Goal: Entertainment & Leisure: Browse casually

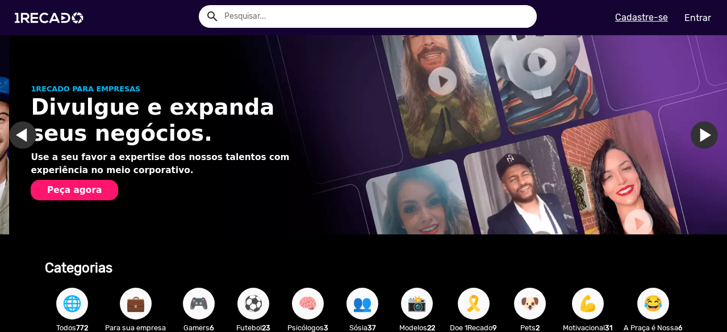
scroll to position [57, 0]
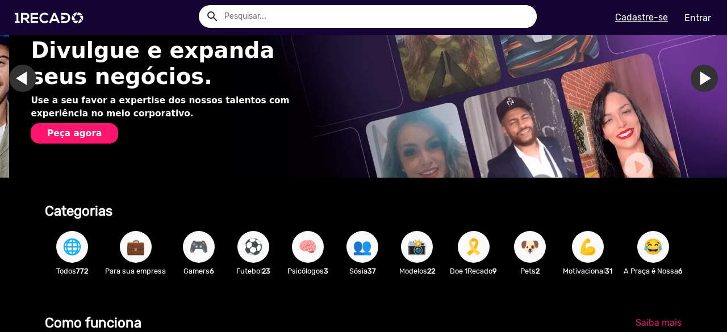
click at [249, 250] on span "⚽" at bounding box center [253, 247] width 19 height 32
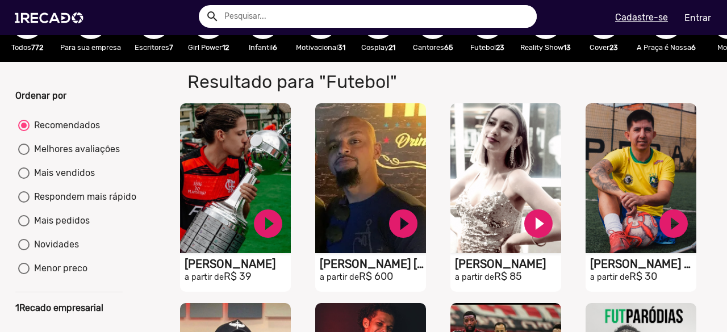
scroll to position [57, 0]
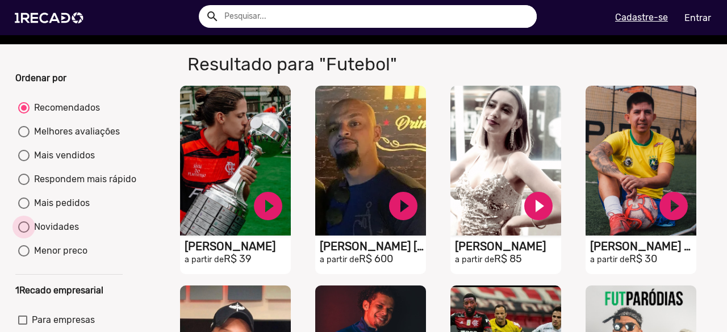
click at [51, 234] on div "Novidades" at bounding box center [54, 227] width 49 height 14
click at [24, 233] on input "Novidades" at bounding box center [23, 233] width 1 height 1
radio input "true"
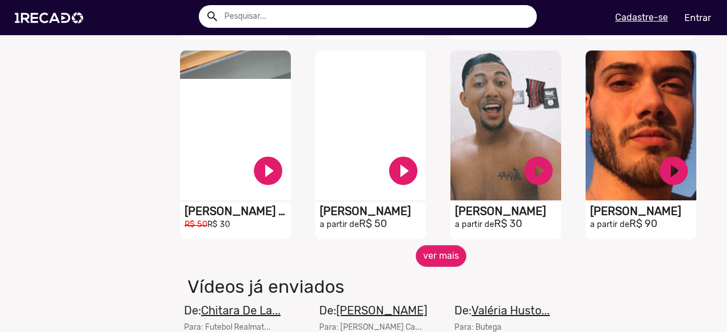
scroll to position [909, 0]
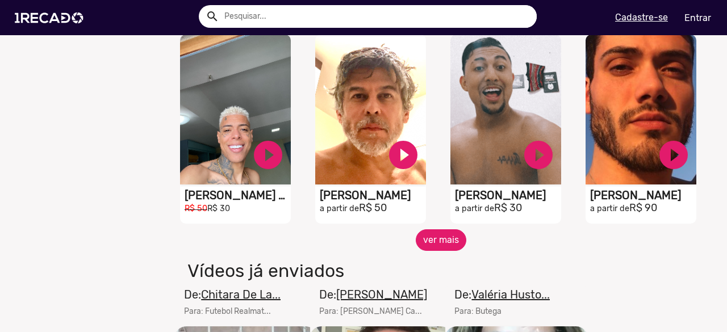
click at [433, 246] on button "ver mais" at bounding box center [441, 240] width 51 height 22
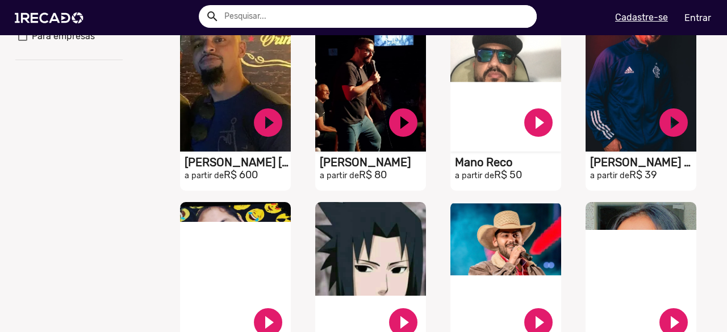
scroll to position [0, 0]
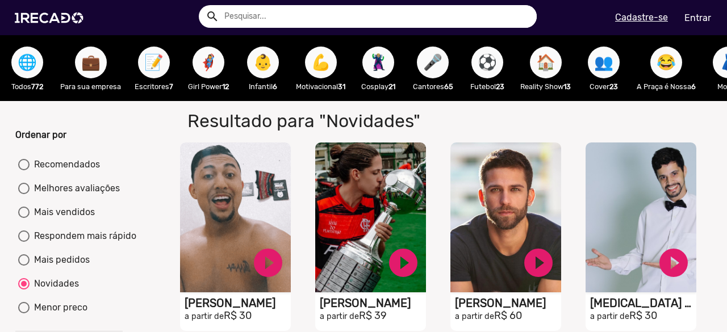
click at [28, 62] on span "🌐" at bounding box center [27, 63] width 19 height 32
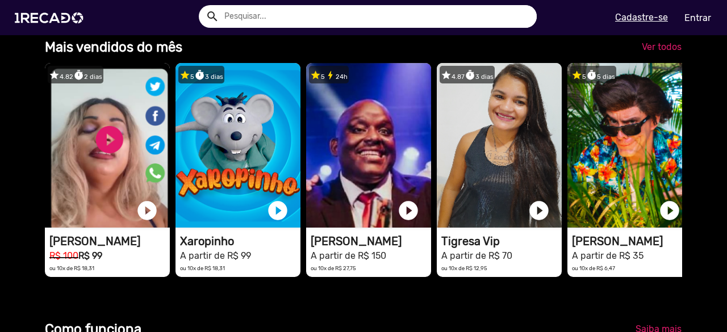
scroll to position [0, 2155]
click at [658, 52] on span "Ver todos" at bounding box center [662, 46] width 40 height 11
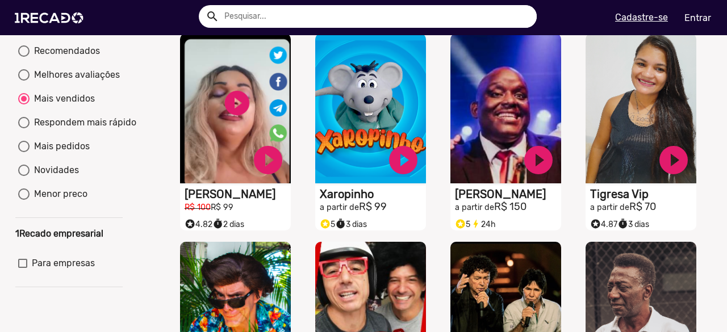
scroll to position [57, 0]
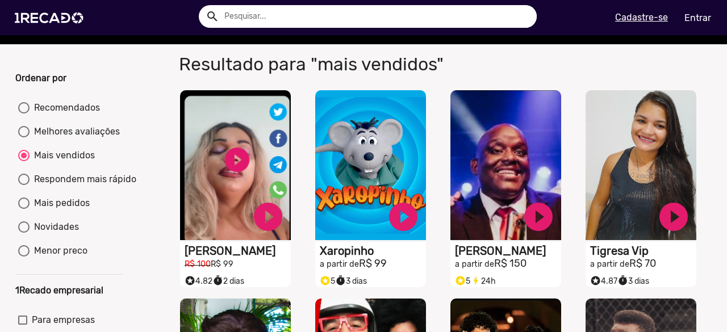
click at [52, 115] on div "Recomendados" at bounding box center [65, 108] width 70 height 14
click at [24, 114] on input "Recomendados" at bounding box center [23, 114] width 1 height 1
radio input "true"
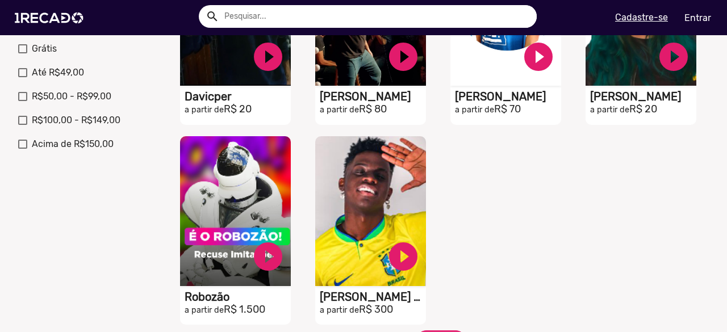
scroll to position [454, 0]
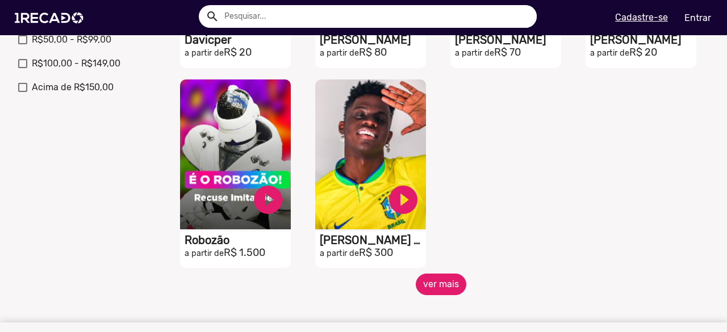
click at [434, 291] on button "ver mais" at bounding box center [441, 285] width 51 height 22
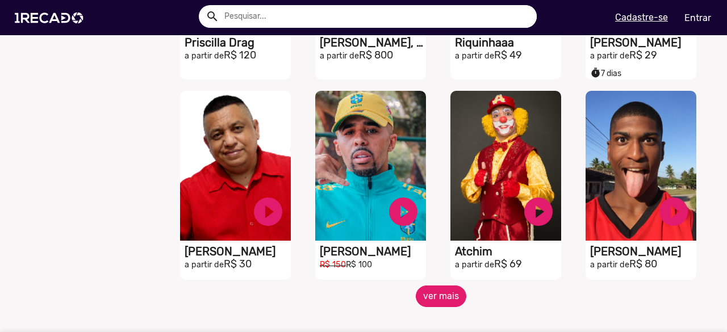
scroll to position [909, 0]
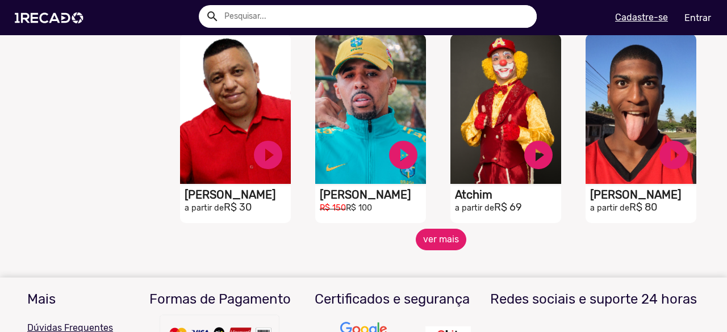
click at [442, 249] on button "ver mais" at bounding box center [441, 240] width 51 height 22
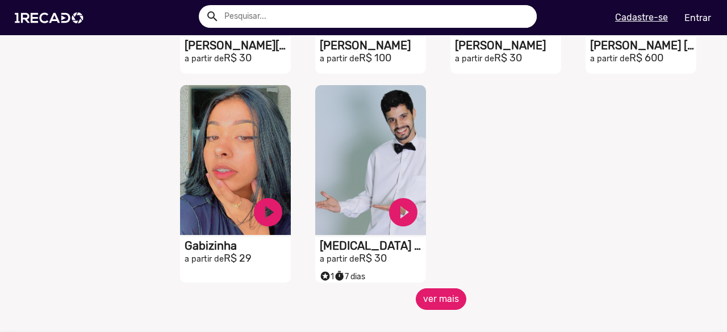
scroll to position [1477, 0]
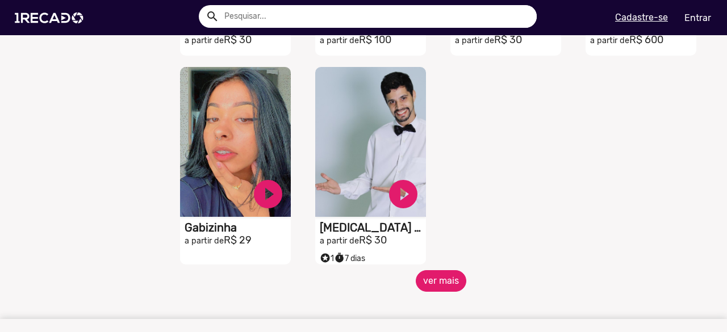
click at [420, 286] on button "ver mais" at bounding box center [441, 281] width 51 height 22
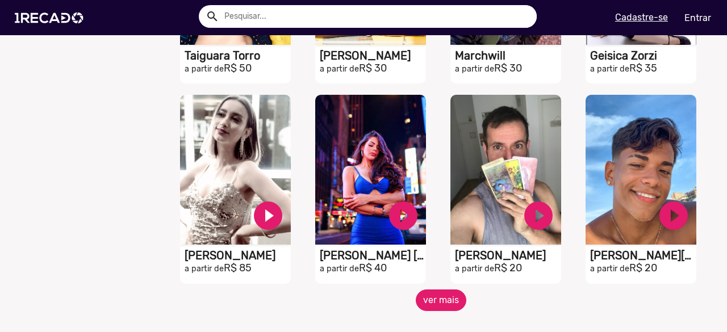
scroll to position [1874, 0]
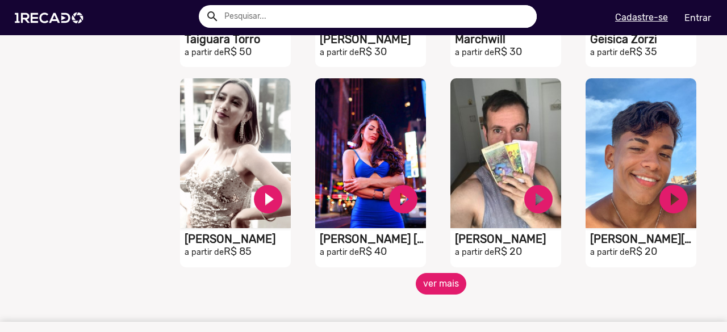
click at [434, 288] on button "ver mais" at bounding box center [441, 284] width 51 height 22
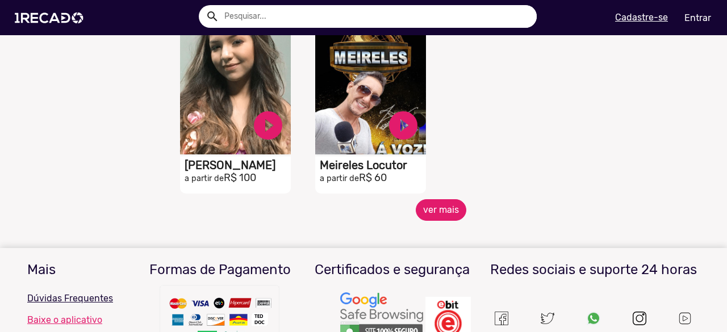
scroll to position [2556, 0]
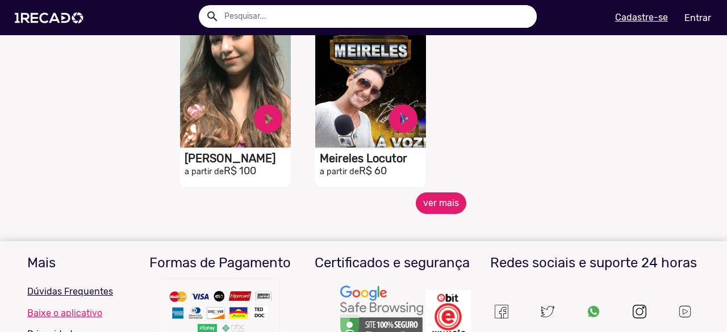
click at [438, 208] on button "ver mais" at bounding box center [441, 204] width 51 height 22
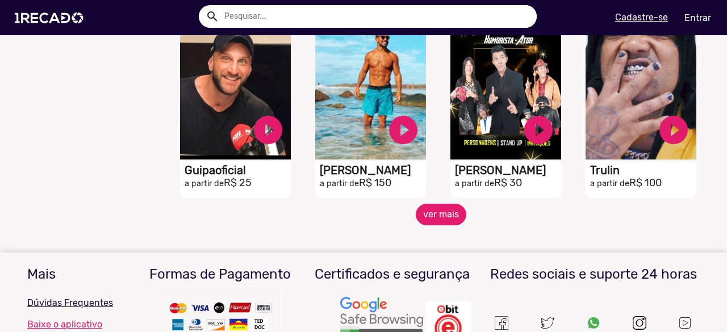
scroll to position [2897, 0]
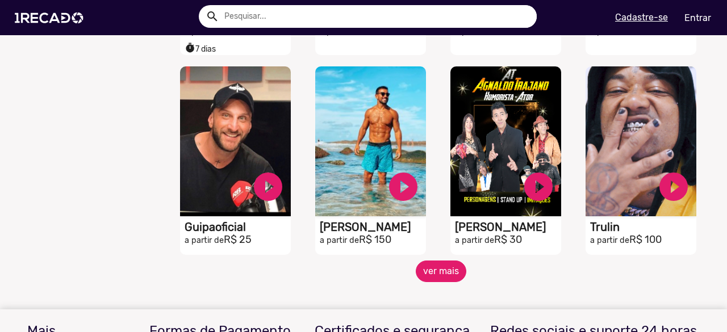
click at [417, 279] on button "ver mais" at bounding box center [441, 272] width 51 height 22
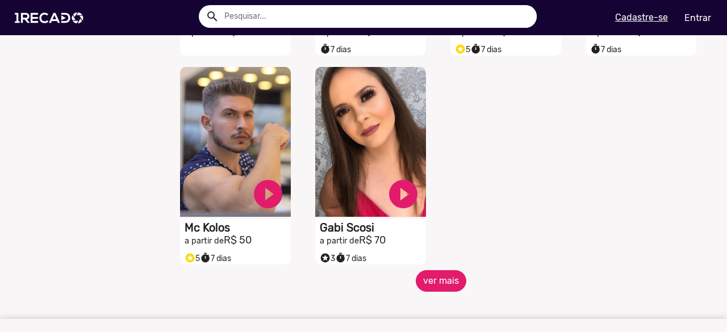
scroll to position [3521, 0]
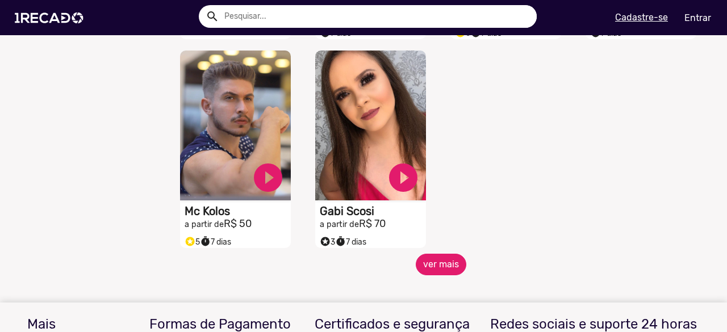
click at [447, 270] on button "ver mais" at bounding box center [441, 265] width 51 height 22
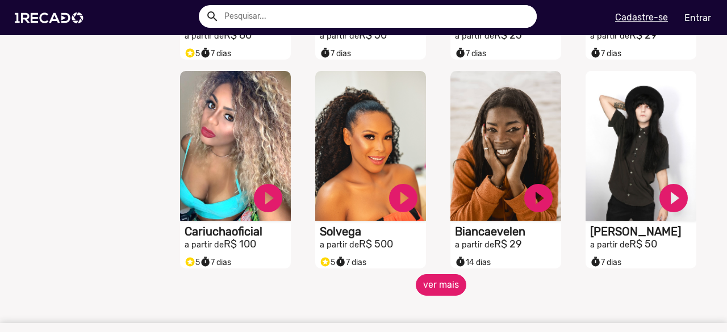
scroll to position [3976, 0]
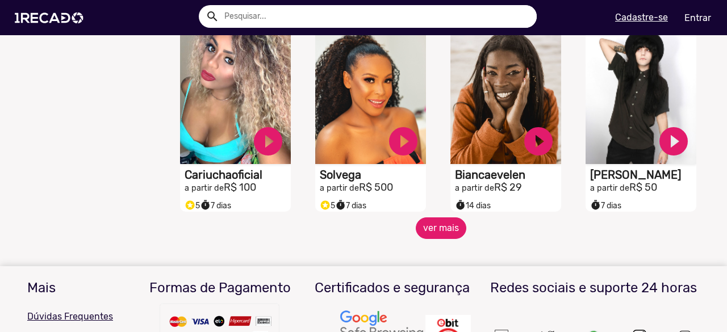
click at [440, 233] on button "ver mais" at bounding box center [441, 229] width 51 height 22
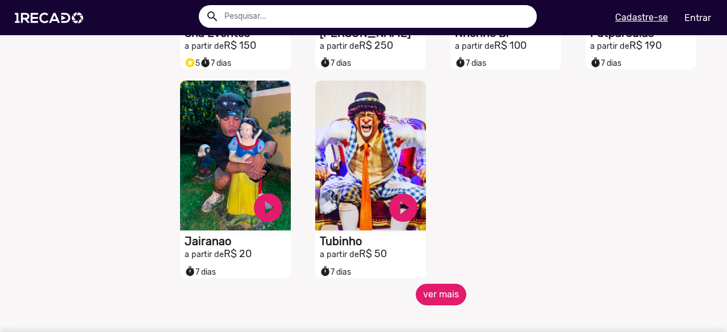
scroll to position [4544, 0]
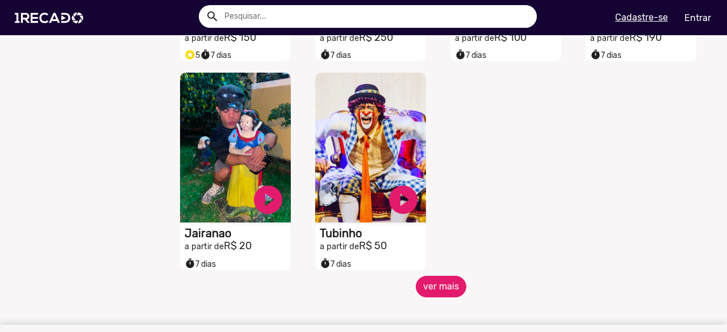
click at [438, 296] on button "ver mais" at bounding box center [441, 287] width 51 height 22
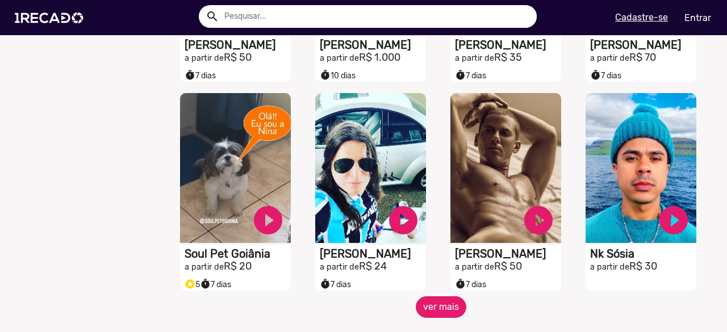
scroll to position [4998, 0]
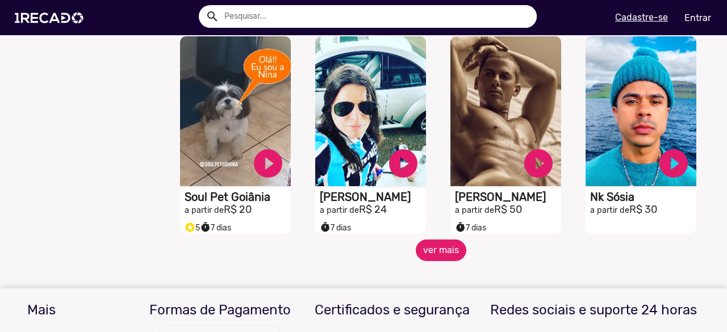
click at [427, 261] on button "ver mais" at bounding box center [441, 251] width 51 height 22
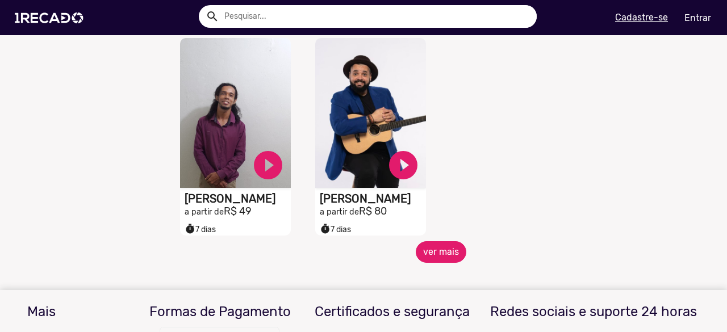
scroll to position [5680, 0]
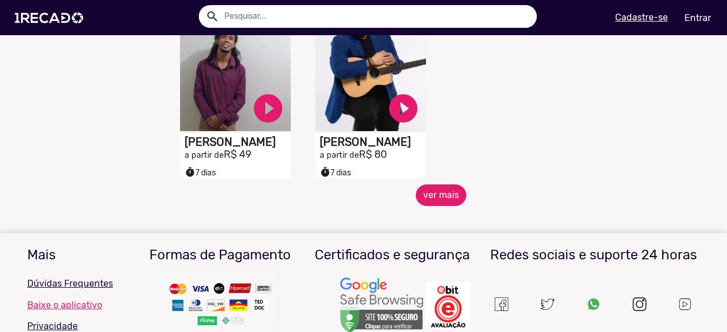
click at [429, 202] on button "ver mais" at bounding box center [441, 196] width 51 height 22
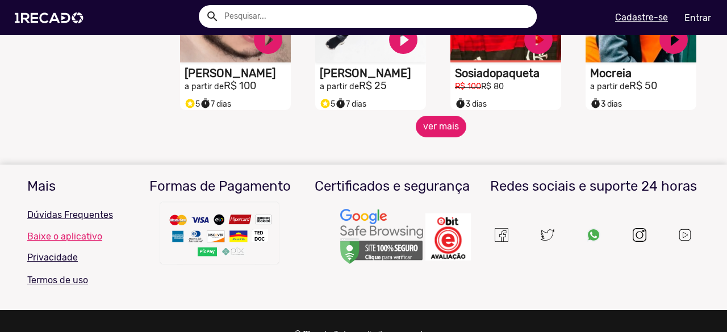
scroll to position [6191, 0]
